Goal: Task Accomplishment & Management: Manage account settings

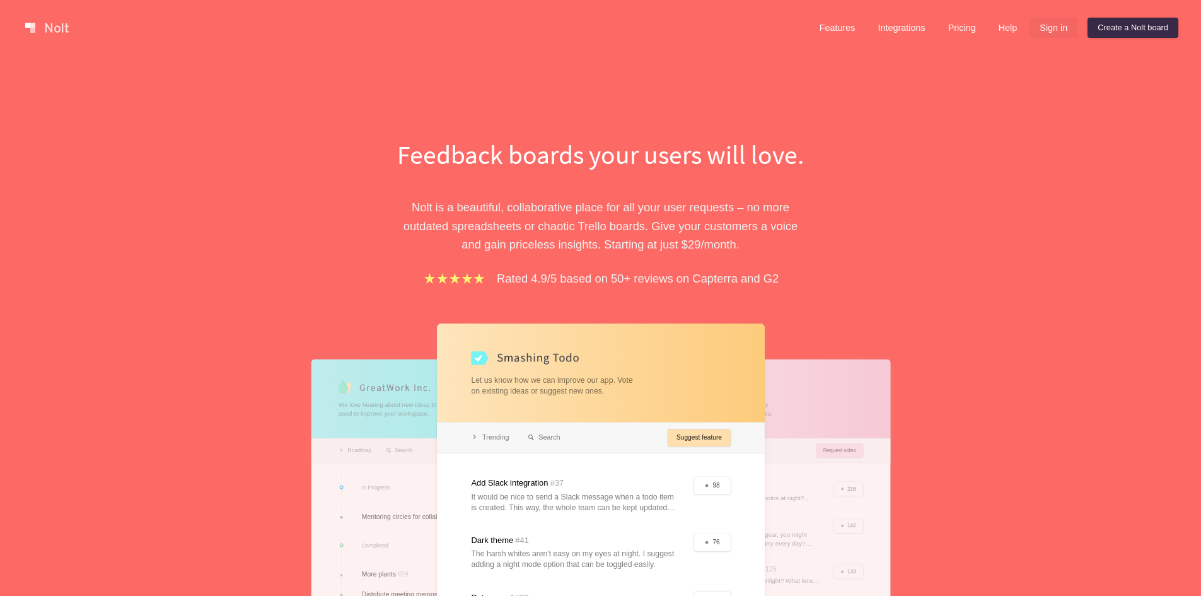
click at [1067, 31] on link "Sign in" at bounding box center [1053, 28] width 48 height 20
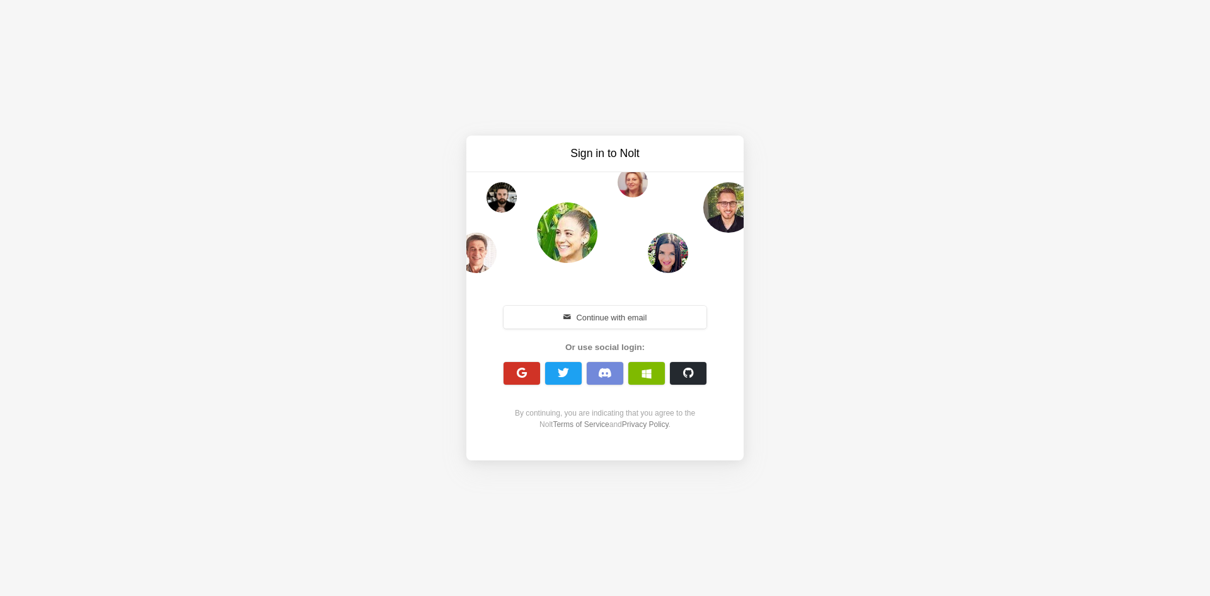
click at [522, 372] on span "button" at bounding box center [522, 373] width 12 height 12
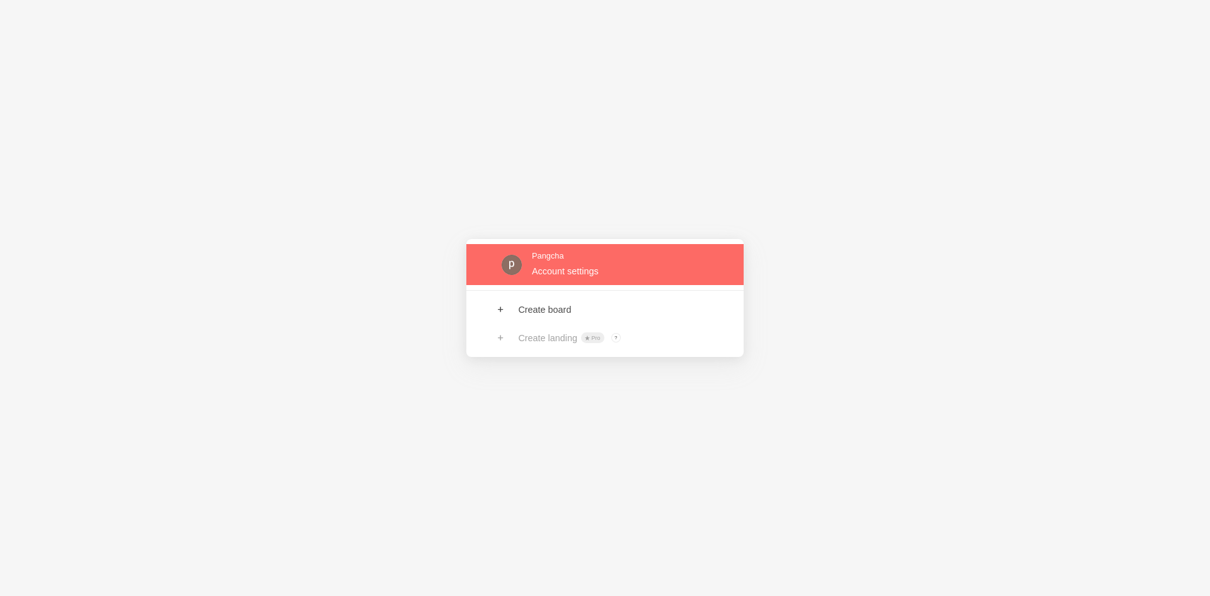
click at [261, 269] on div "Pangcha Account settings Create board Create landing Pro ? Board owners with Pr…" at bounding box center [605, 298] width 1210 height 596
